Goal: Information Seeking & Learning: Learn about a topic

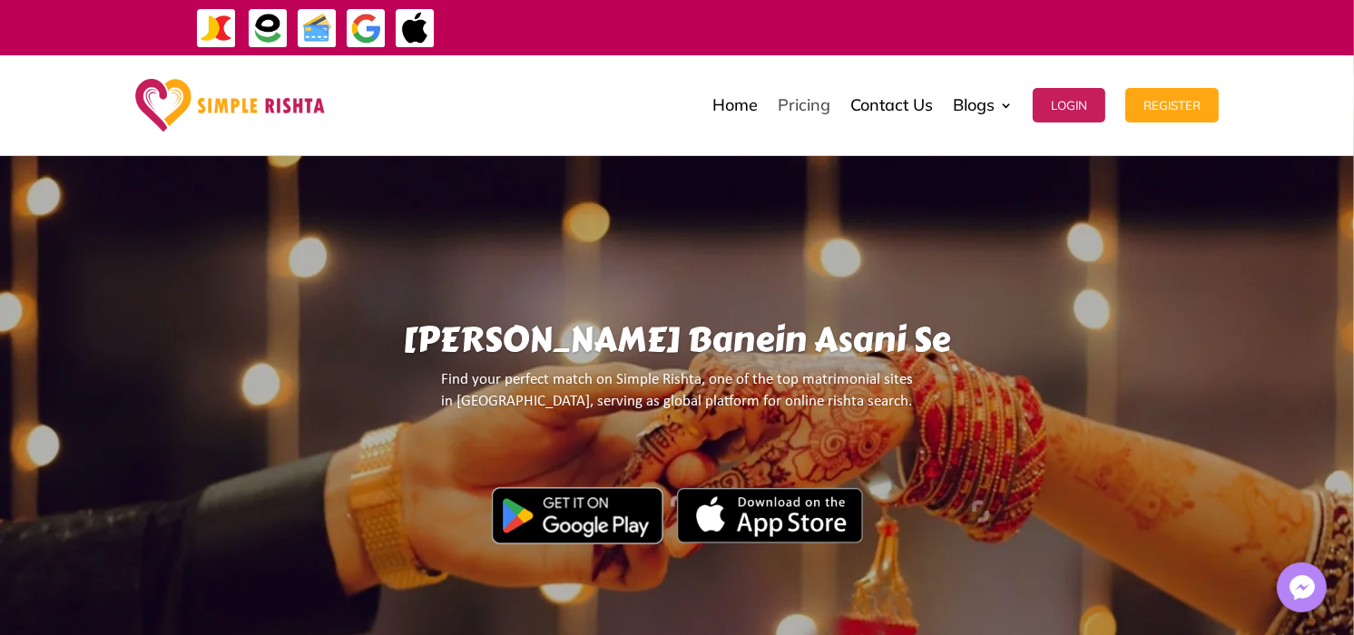
click at [800, 106] on link "Pricing" at bounding box center [804, 105] width 53 height 91
